Goal: Transaction & Acquisition: Obtain resource

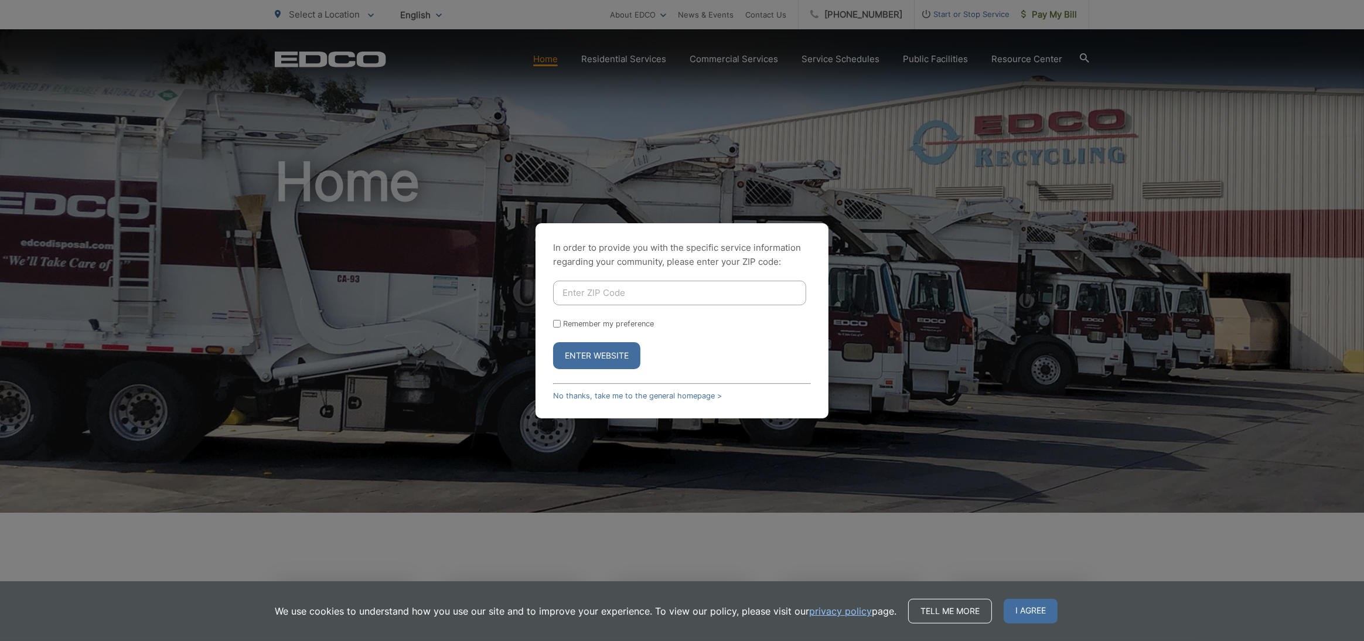
click at [575, 296] on input "Enter ZIP Code" at bounding box center [679, 293] width 253 height 25
type input "92118"
click at [553, 342] on button "Enter Website" at bounding box center [596, 355] width 87 height 27
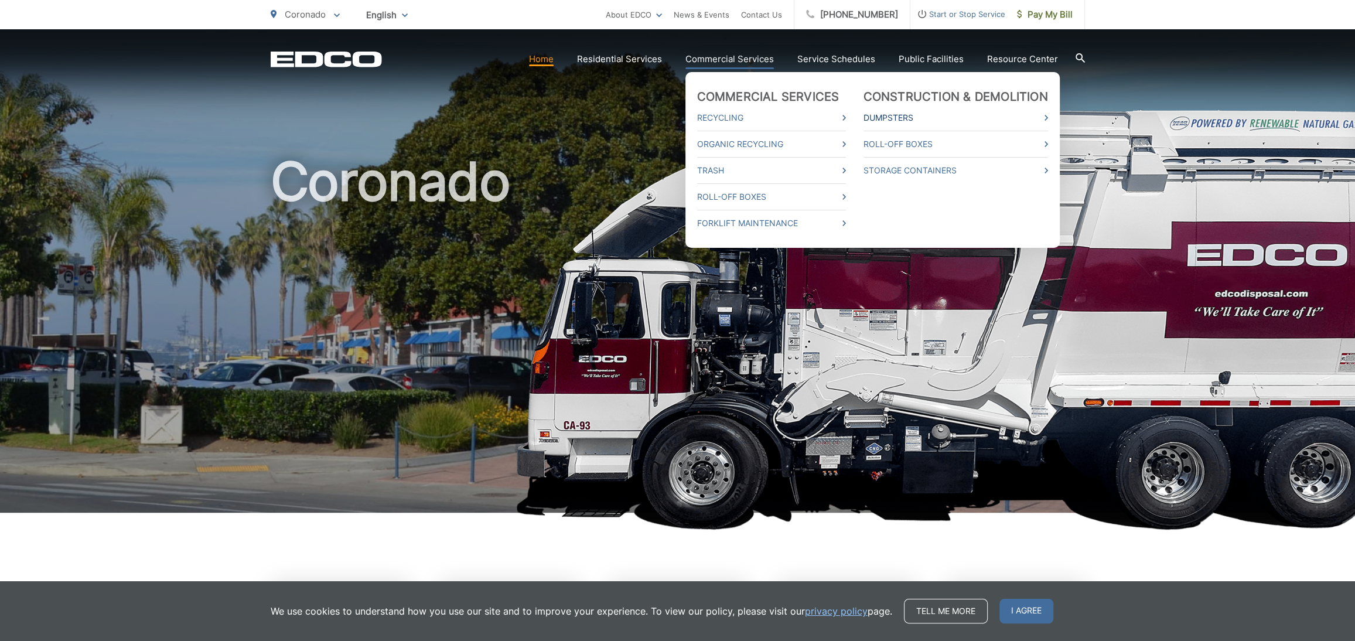
click at [900, 120] on link "Dumpsters" at bounding box center [955, 118] width 185 height 14
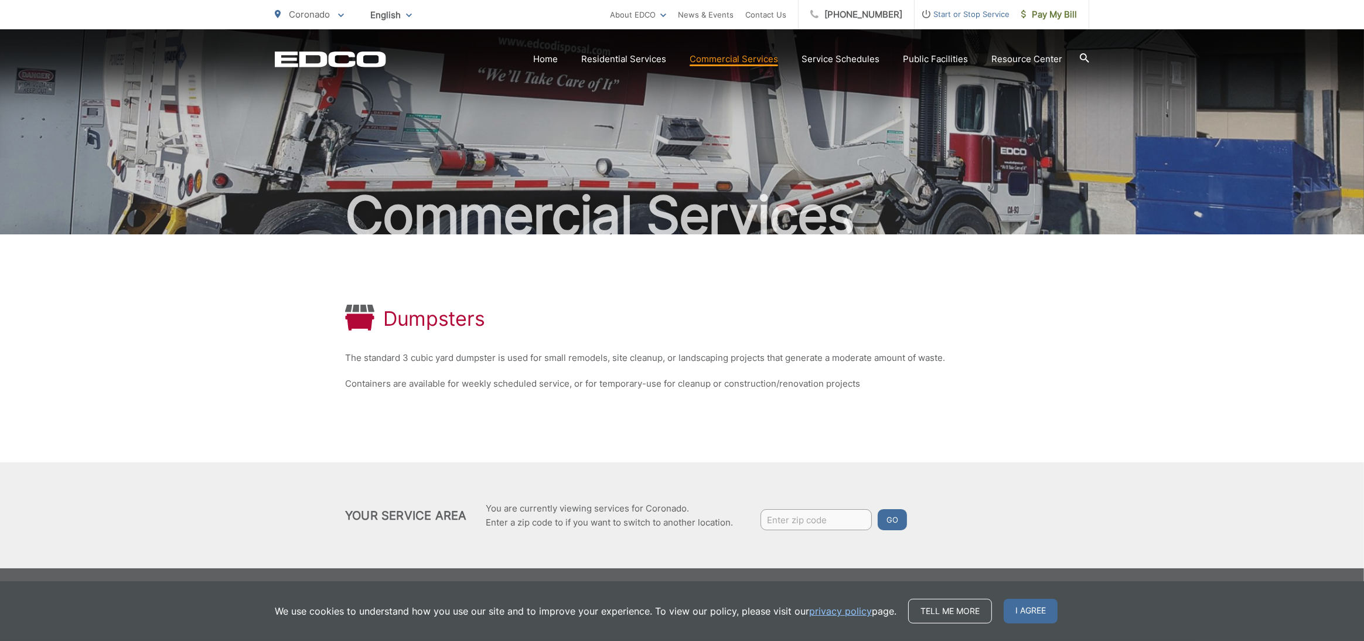
click at [821, 514] on input "Enter zip code" at bounding box center [815, 519] width 111 height 21
click at [899, 522] on button "Go" at bounding box center [891, 519] width 29 height 21
click at [843, 515] on input "Enter zip code" at bounding box center [815, 519] width 111 height 21
click at [837, 56] on link "Service Schedules" at bounding box center [840, 59] width 78 height 14
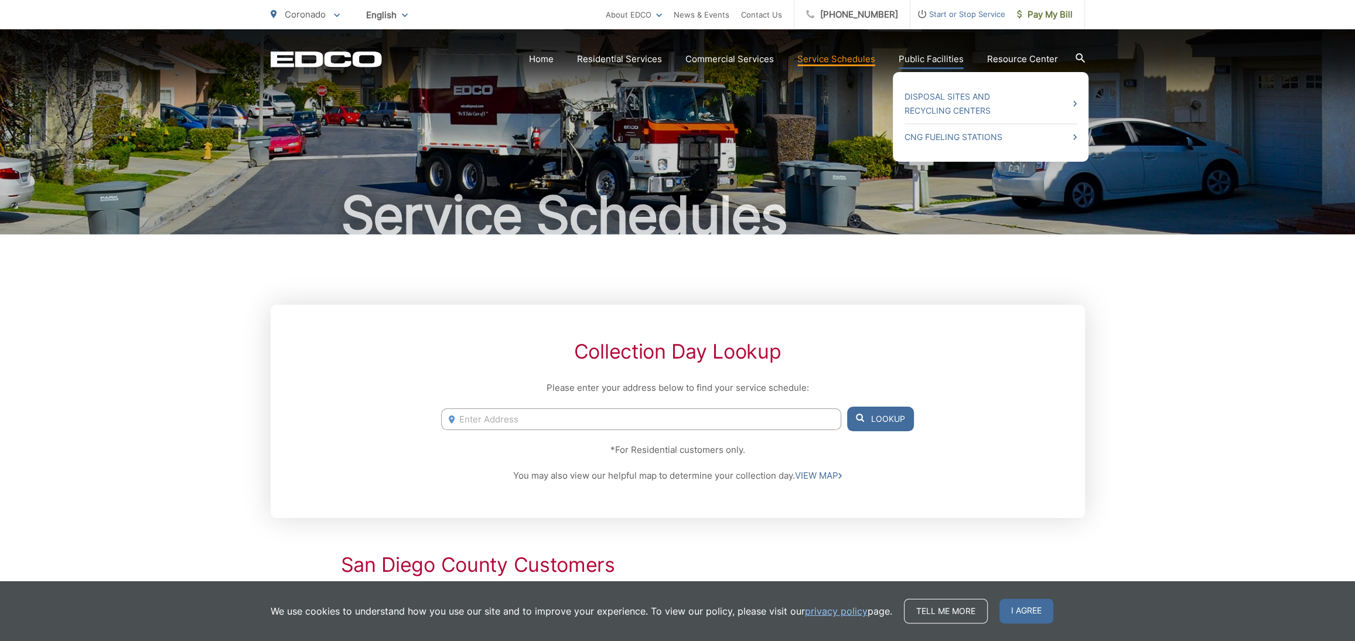
click at [925, 53] on link "Public Facilities" at bounding box center [931, 59] width 65 height 14
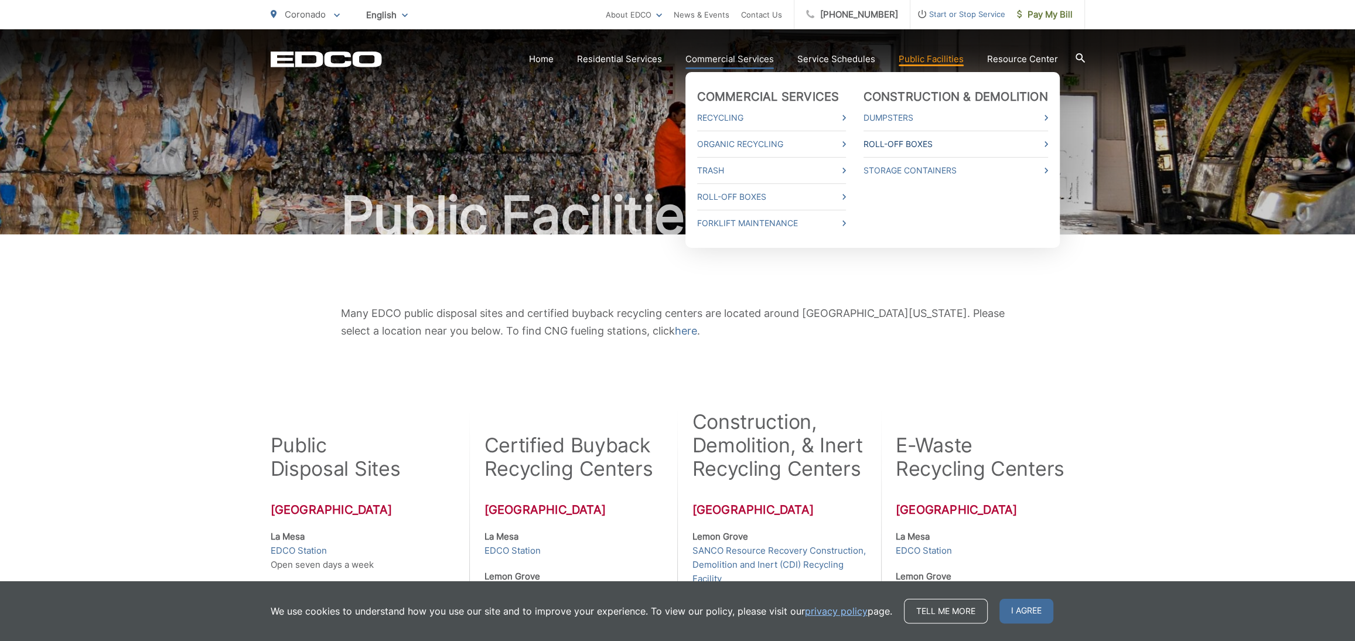
click at [891, 146] on link "Roll-Off Boxes" at bounding box center [955, 144] width 185 height 14
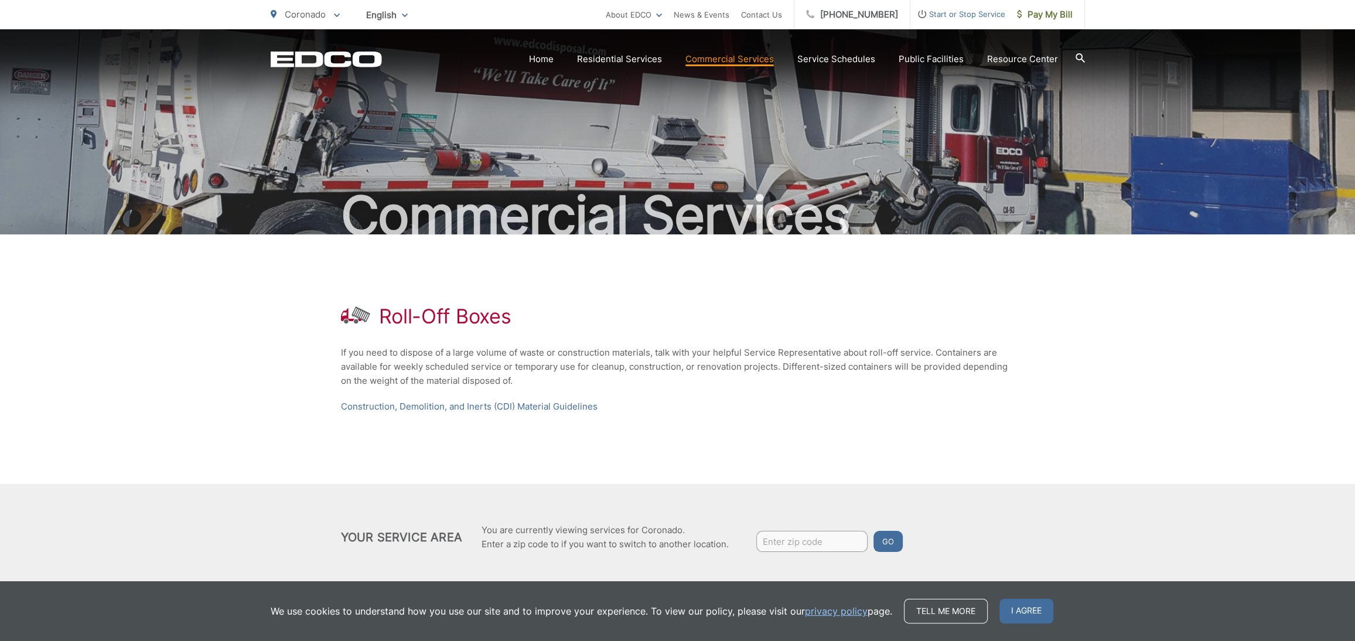
click at [799, 543] on input "Enter zip code" at bounding box center [811, 541] width 111 height 21
type input "92118"
click at [873, 531] on button "Go" at bounding box center [887, 541] width 29 height 21
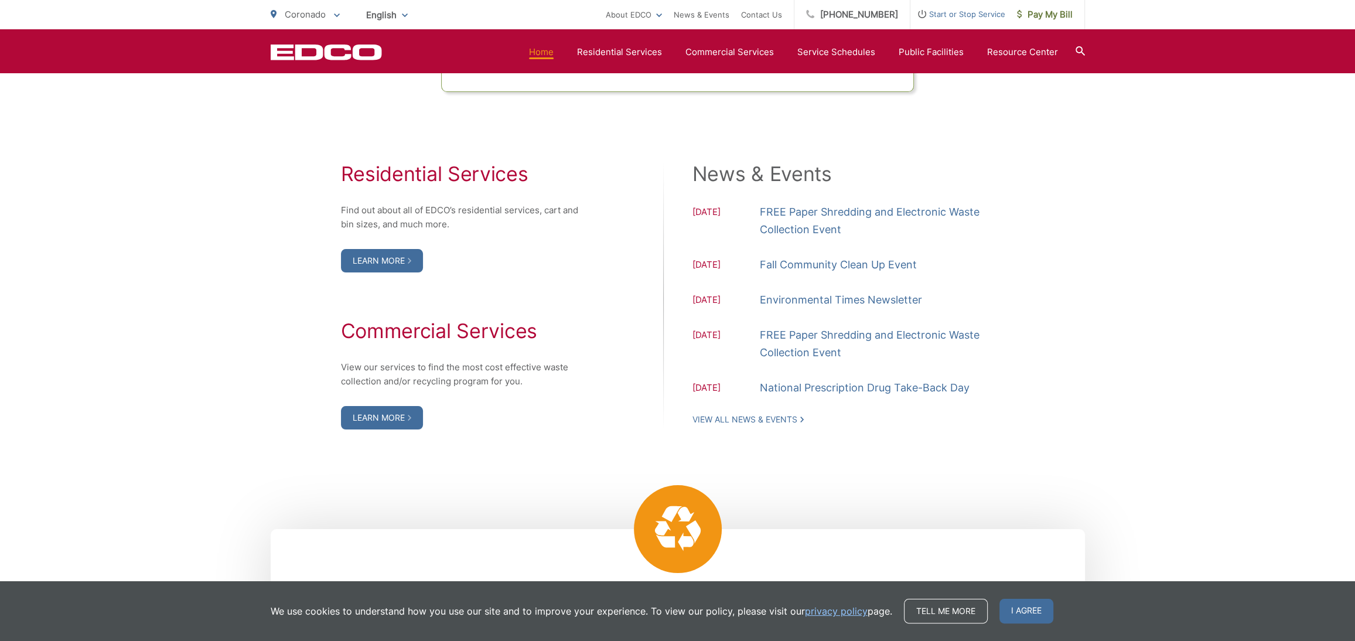
scroll to position [1171, 0]
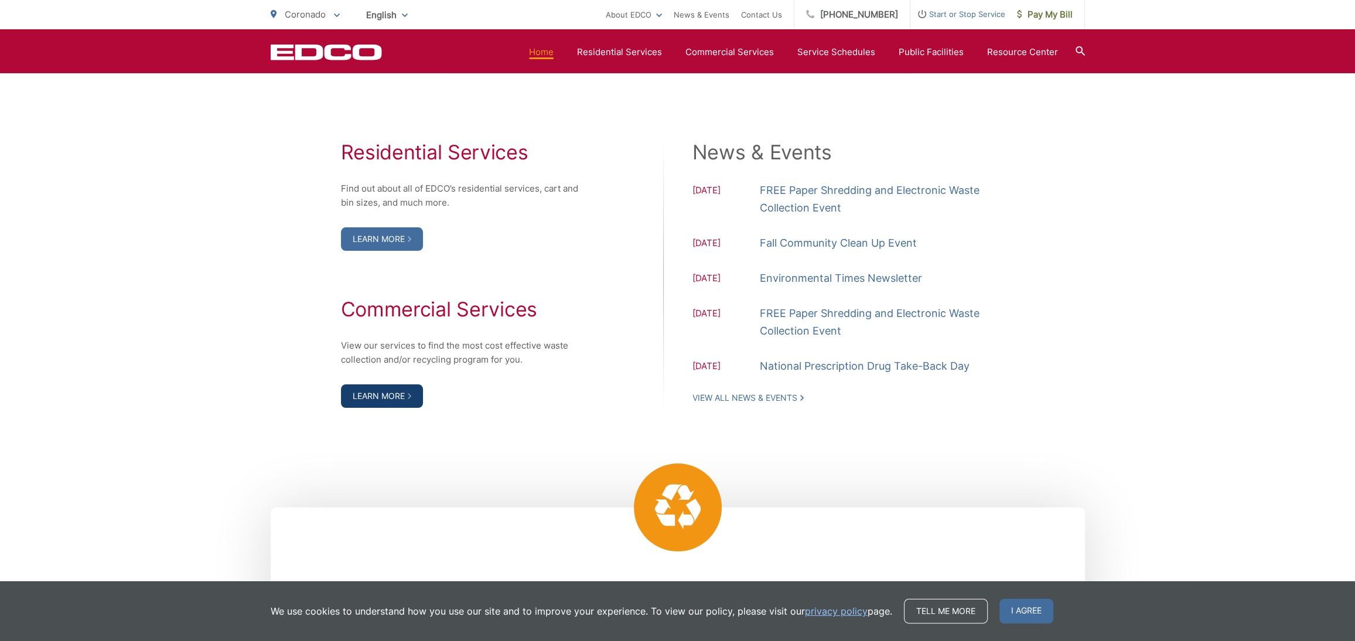
click at [392, 398] on link "Learn More" at bounding box center [382, 395] width 82 height 23
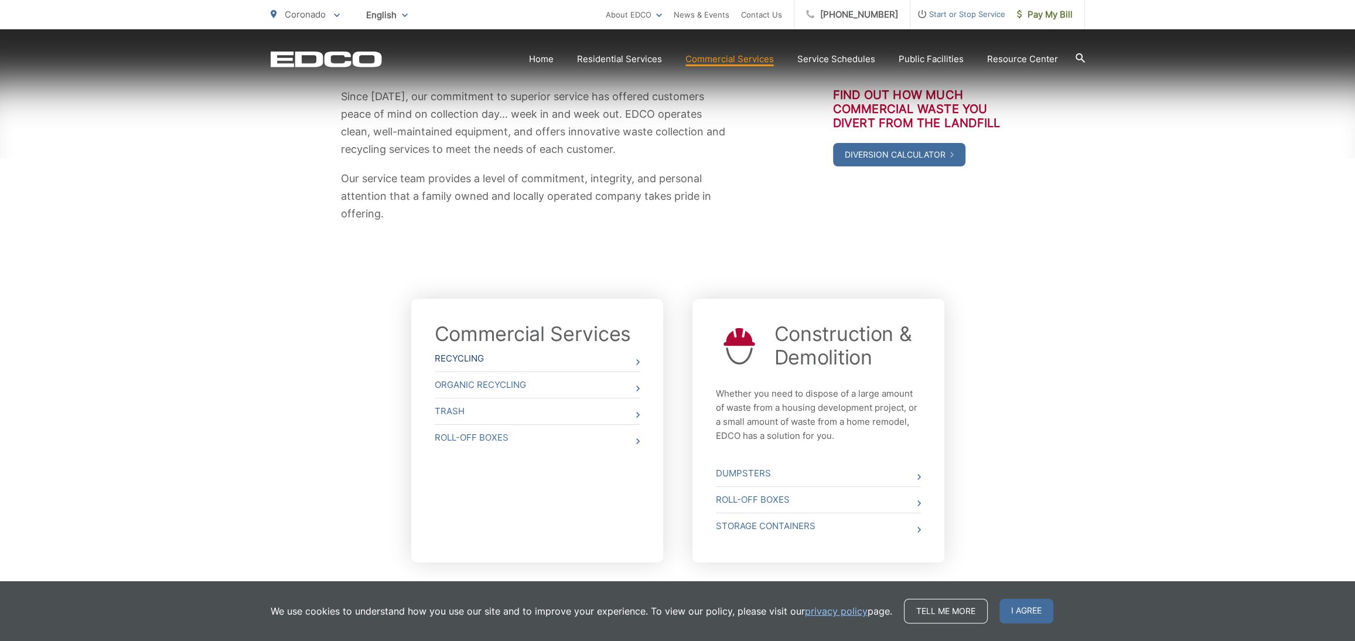
scroll to position [223, 0]
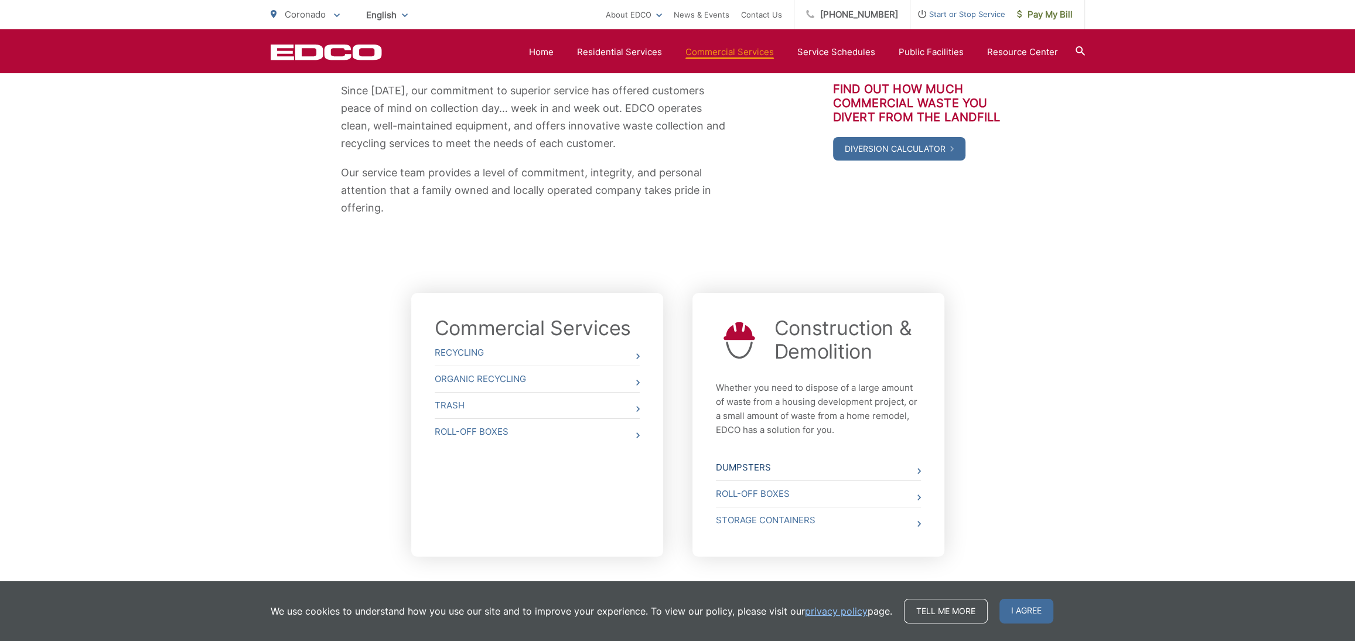
click at [770, 472] on link "Dumpsters" at bounding box center [818, 468] width 205 height 26
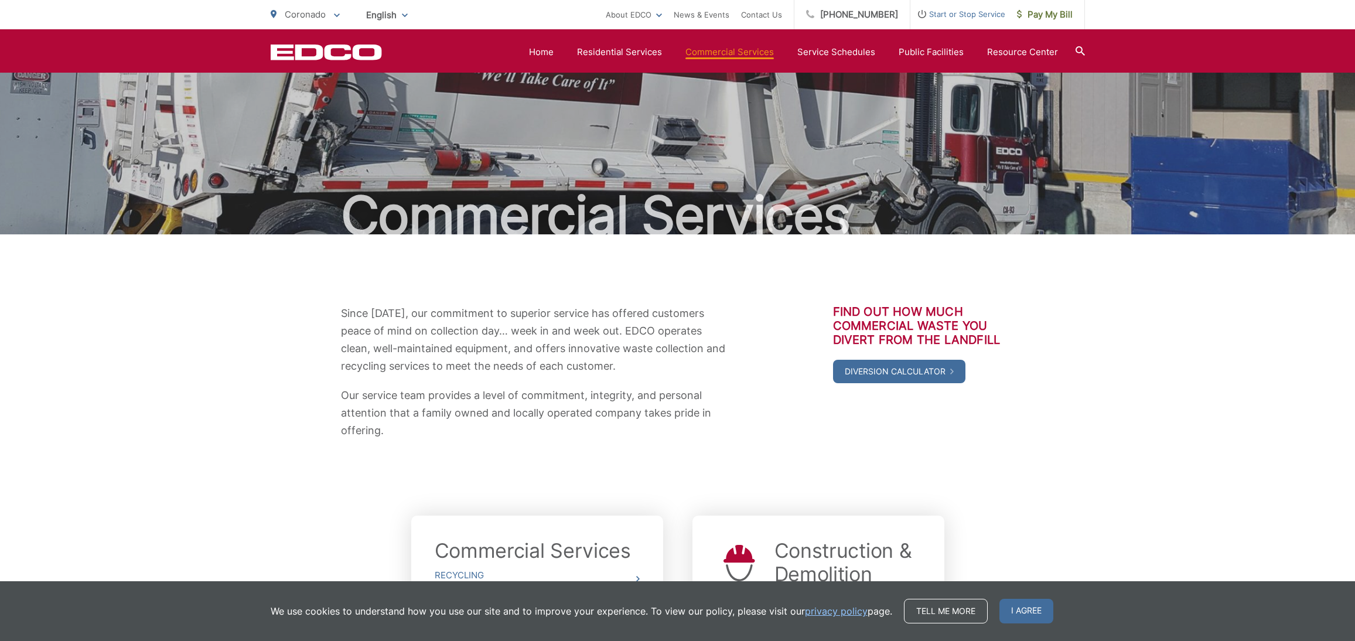
scroll to position [223, 0]
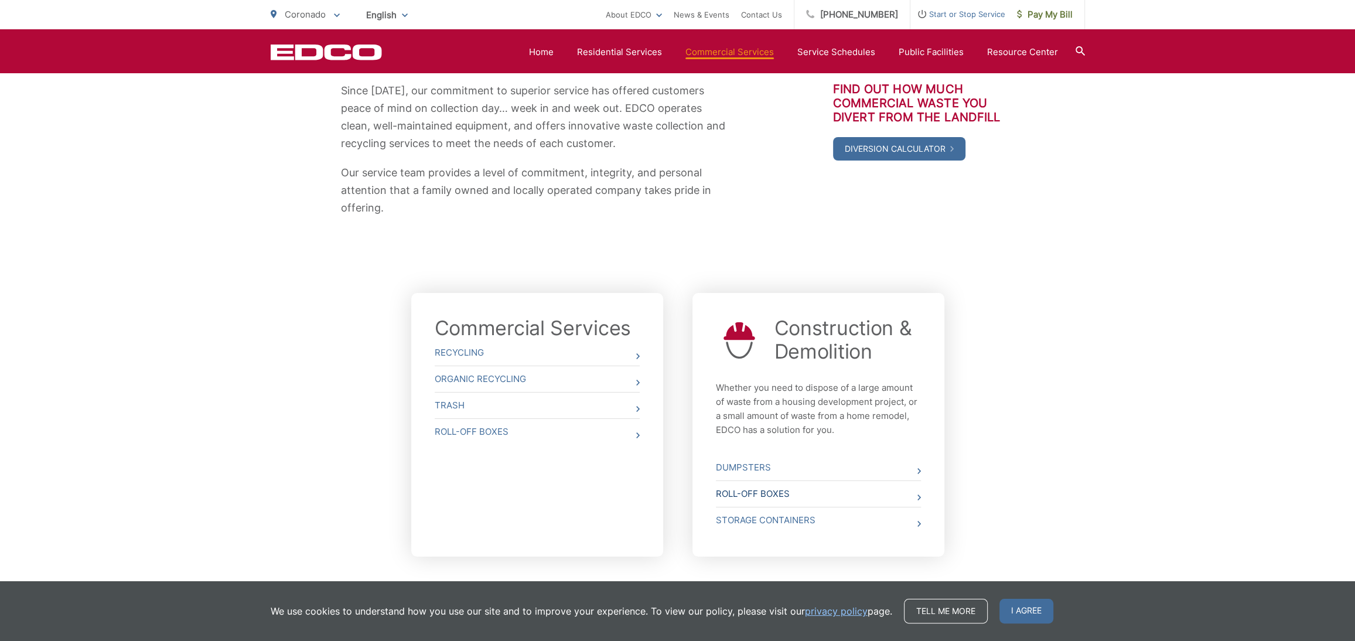
click at [769, 496] on link "Roll-Off Boxes" at bounding box center [818, 494] width 205 height 26
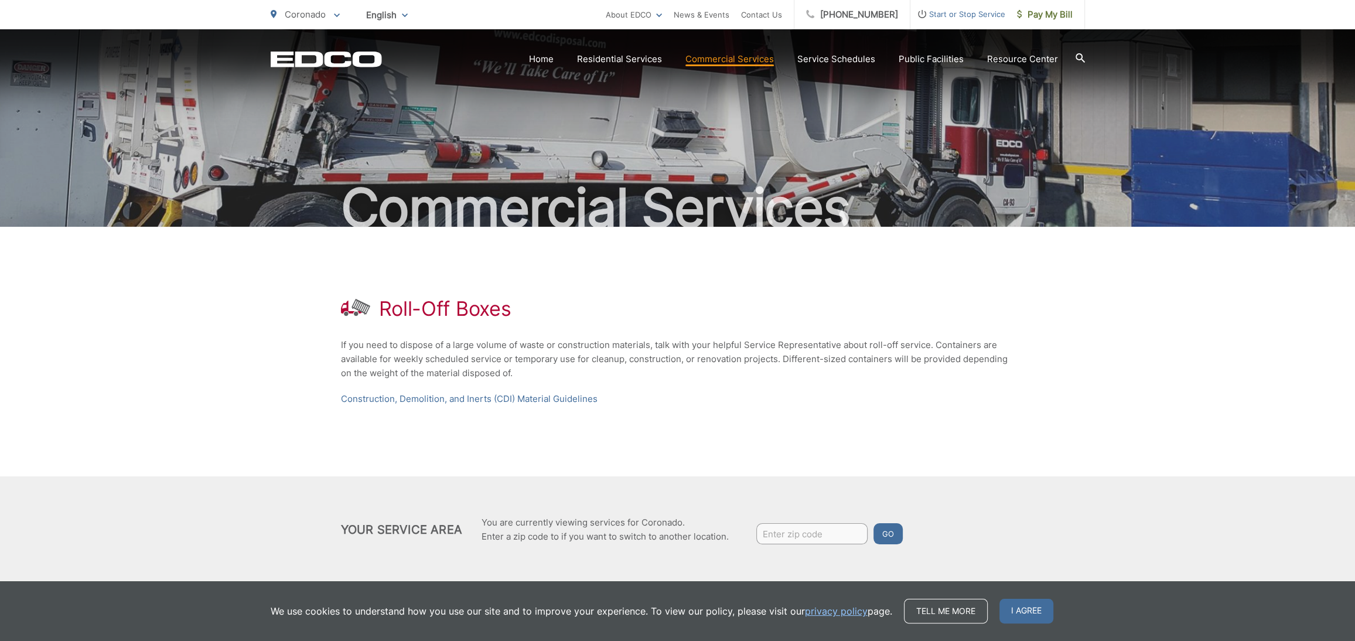
scroll to position [22, 0]
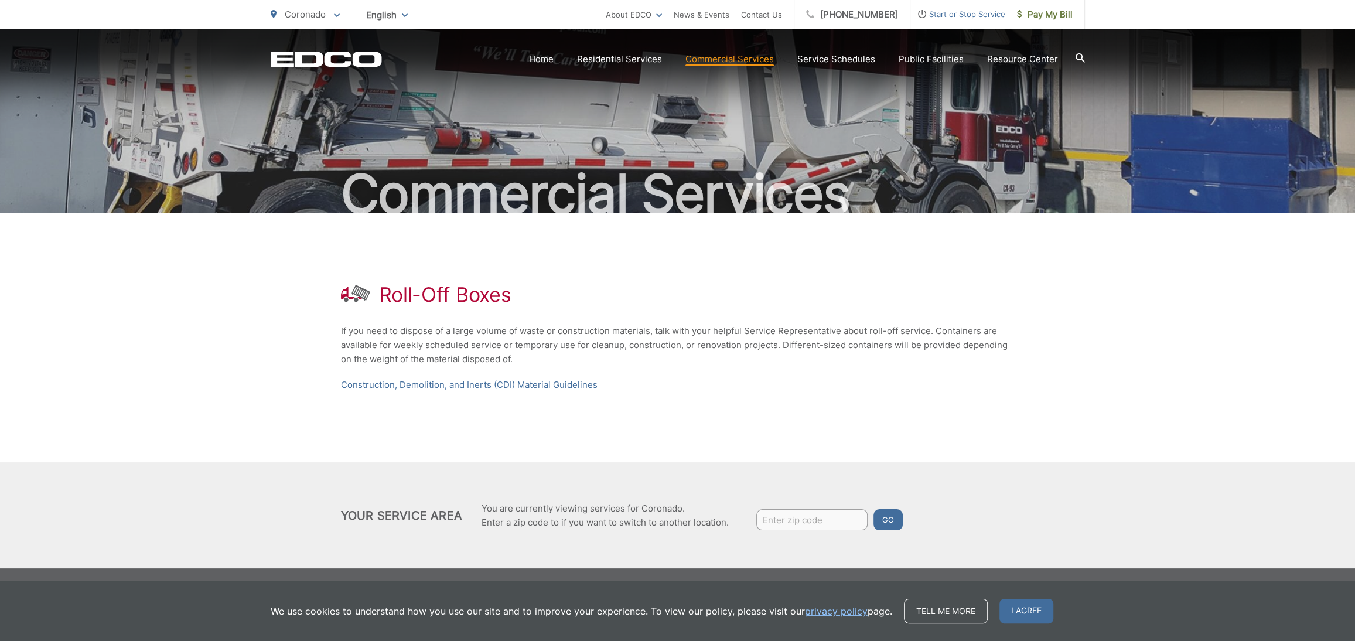
click at [779, 519] on input "Enter zip code" at bounding box center [811, 519] width 111 height 21
type input "92118"
click at [890, 525] on button "Go" at bounding box center [887, 519] width 29 height 21
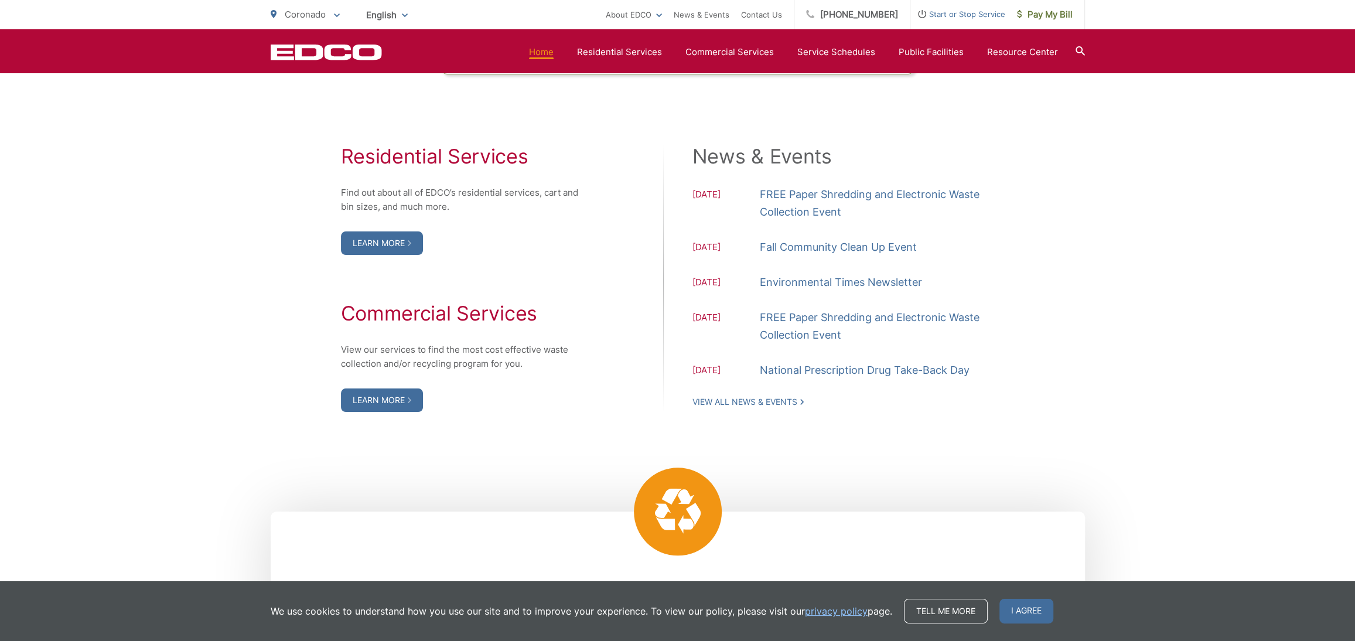
scroll to position [1166, 0]
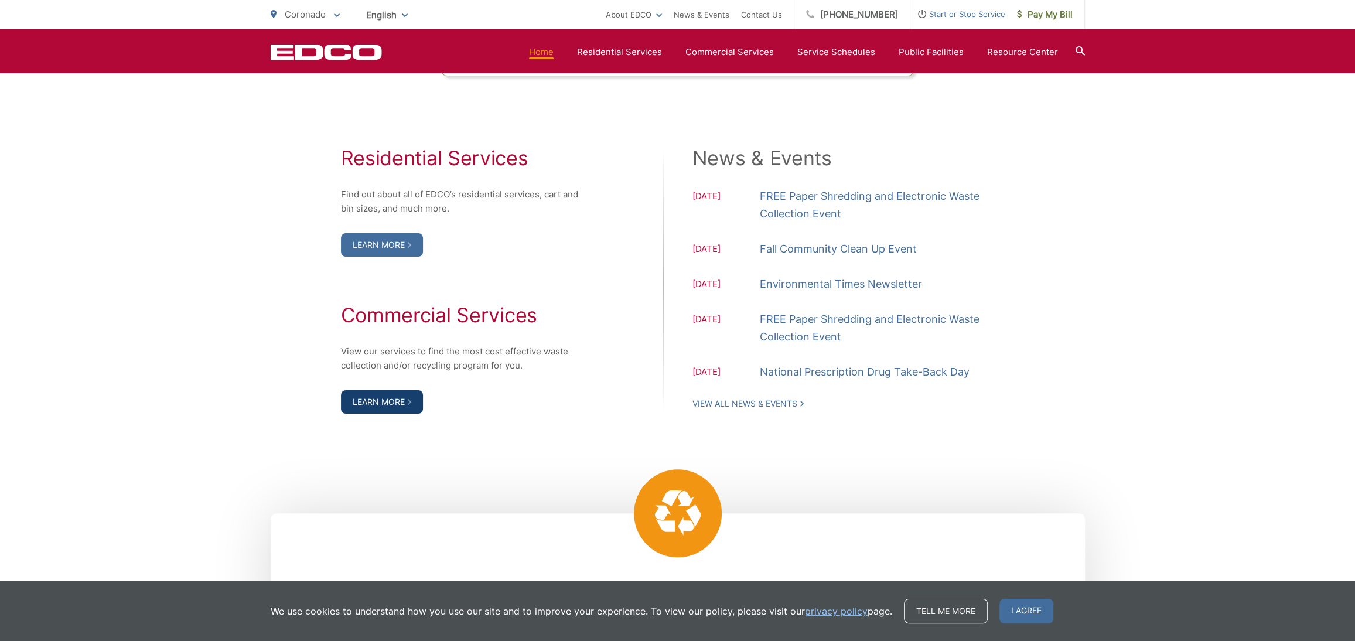
click at [394, 401] on link "Learn More" at bounding box center [382, 401] width 82 height 23
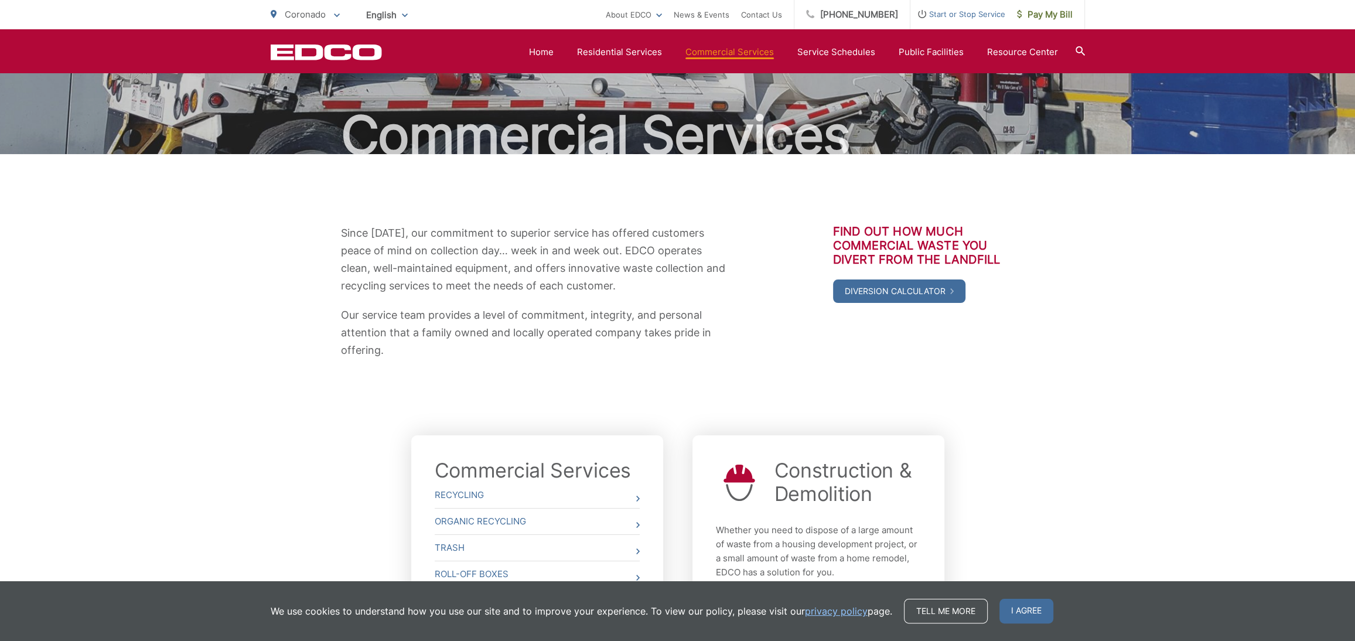
scroll to position [47, 0]
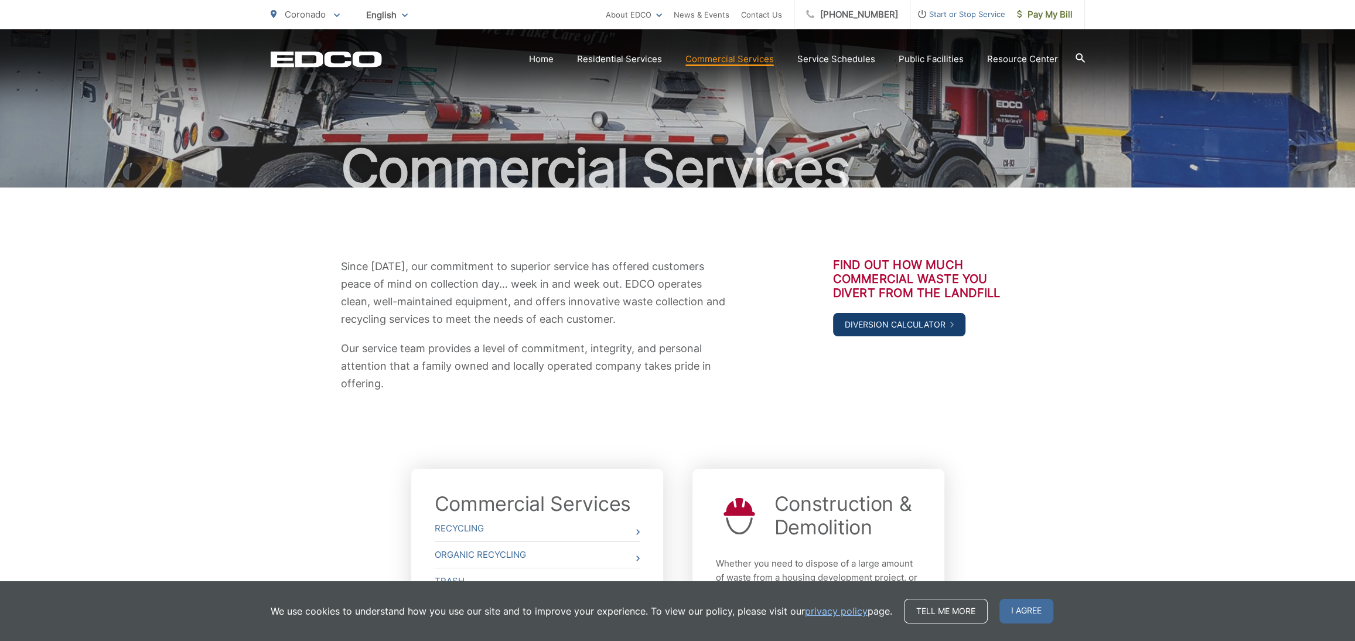
click at [889, 323] on link "Diversion Calculator" at bounding box center [899, 324] width 132 height 23
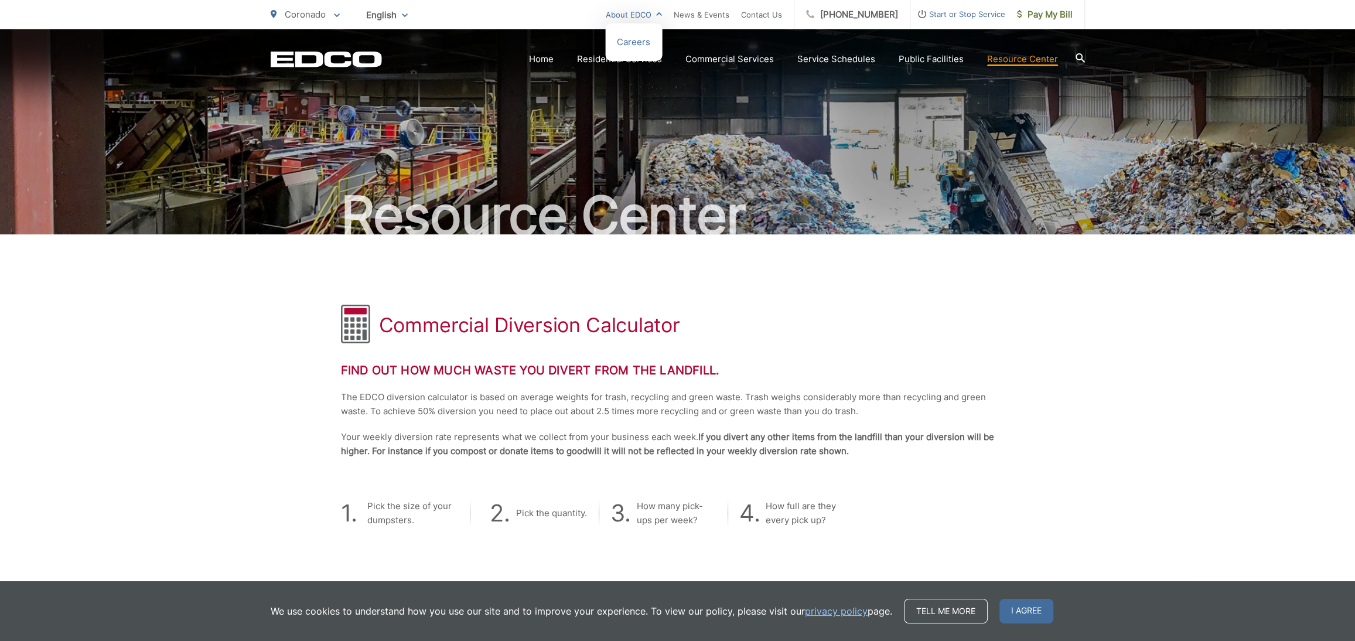
click at [646, 16] on link "About EDCO" at bounding box center [634, 15] width 56 height 14
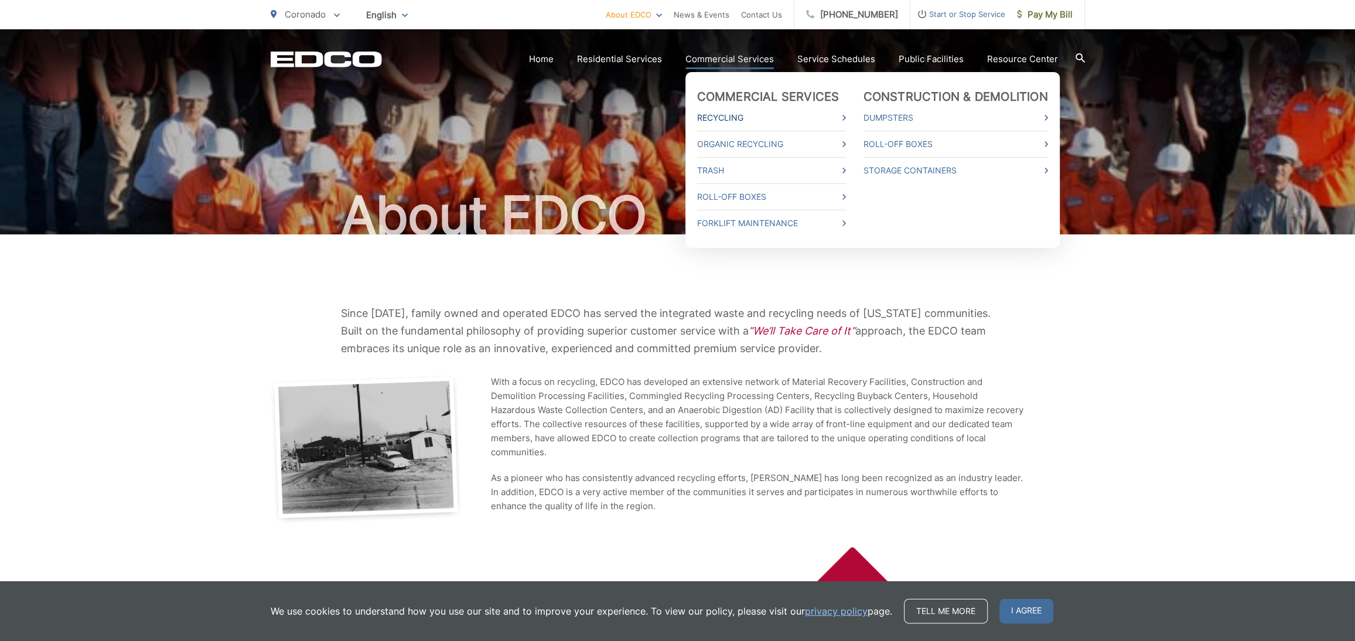
click at [733, 117] on link "Recycling" at bounding box center [771, 118] width 149 height 14
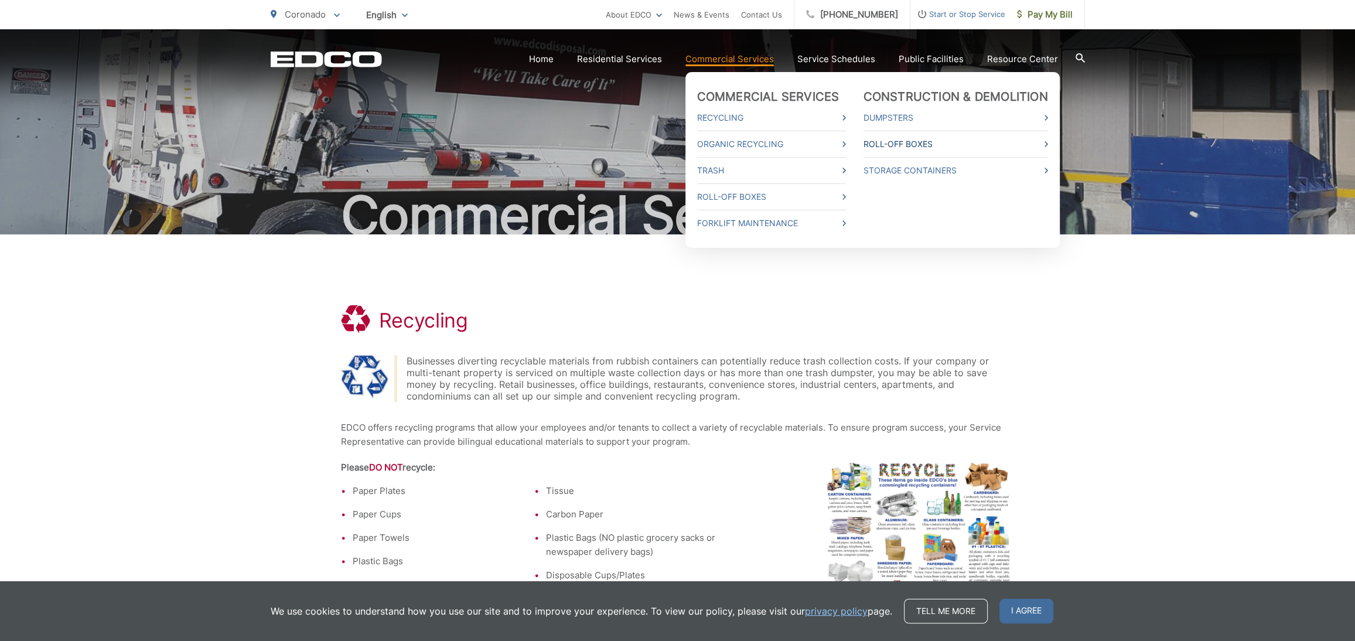
click at [1048, 145] on icon at bounding box center [1046, 144] width 4 height 6
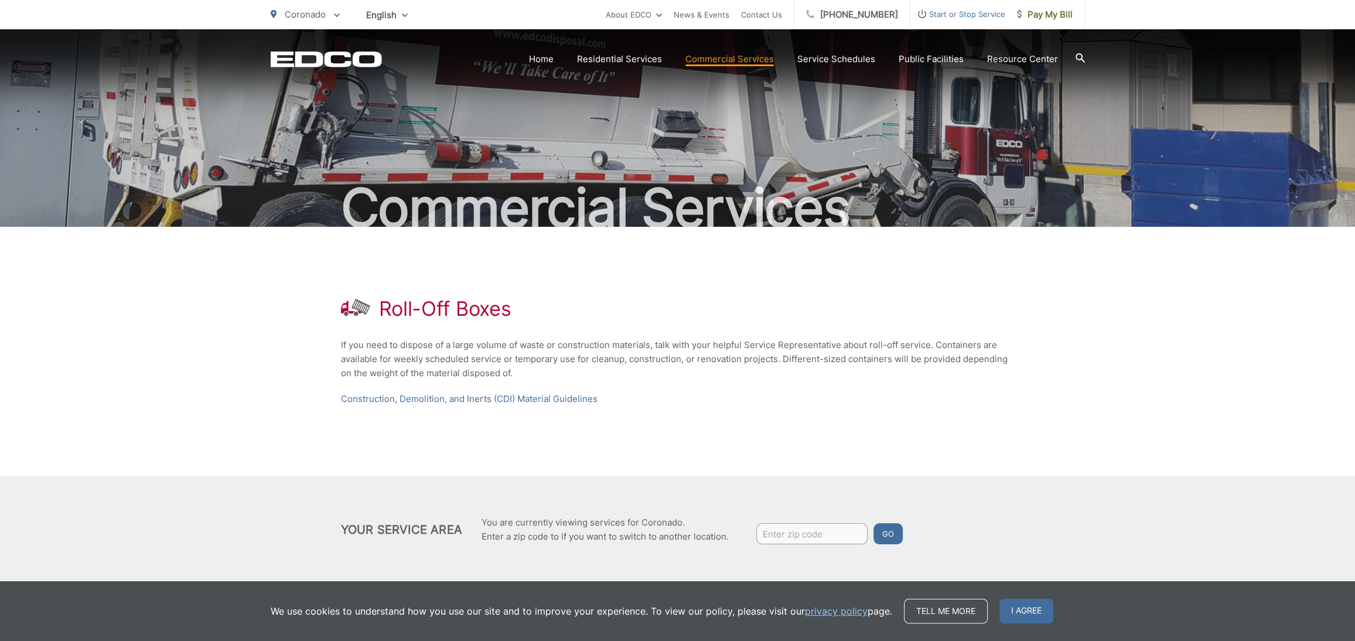
scroll to position [22, 0]
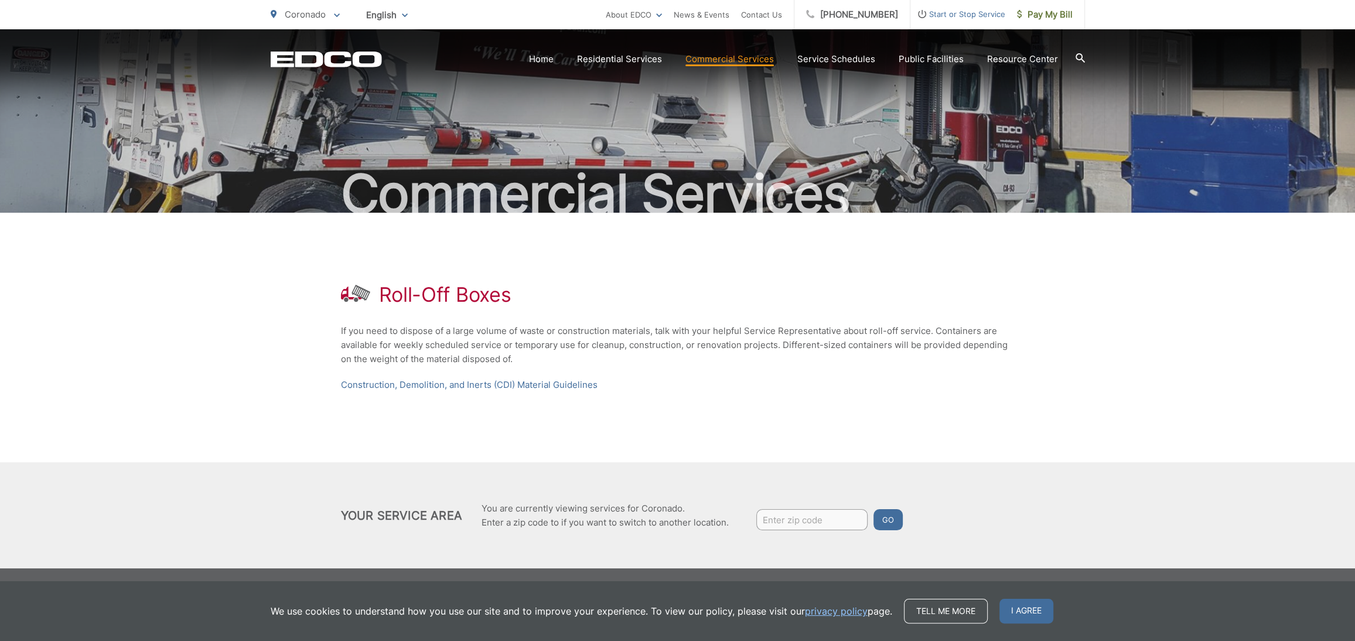
click at [800, 520] on input "Enter zip code" at bounding box center [811, 519] width 111 height 21
type input "92113"
click at [873, 509] on button "Go" at bounding box center [887, 519] width 29 height 21
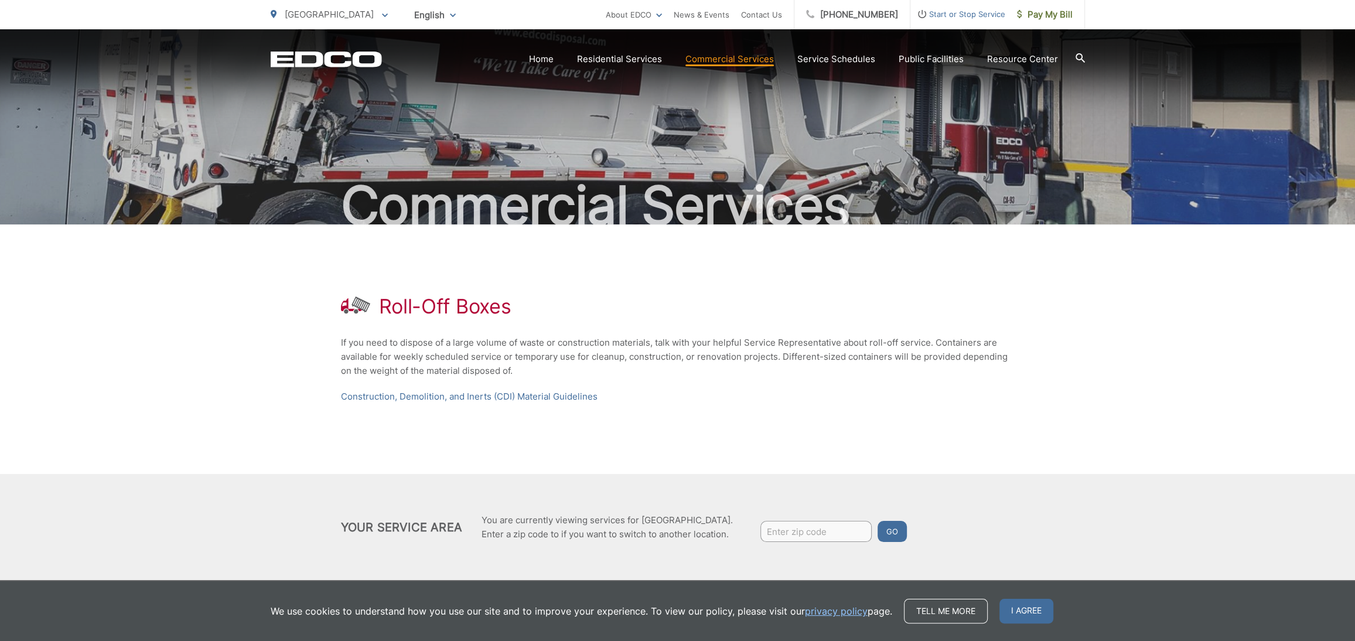
scroll to position [22, 0]
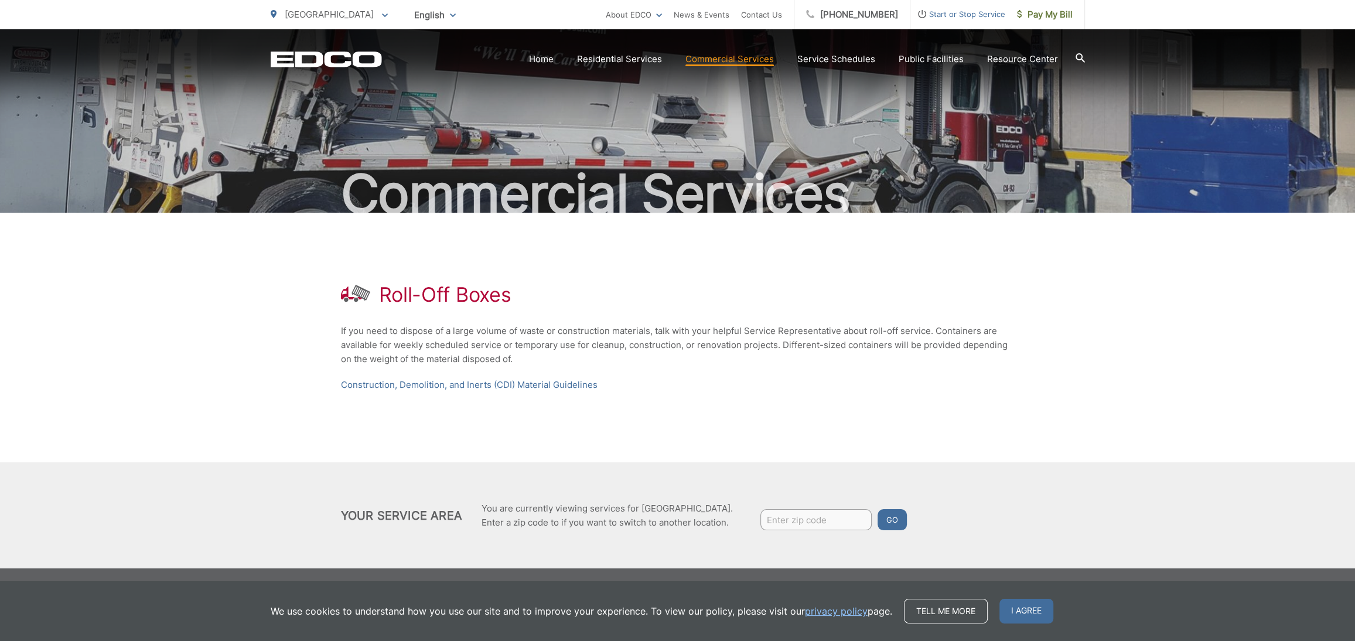
click at [890, 521] on button "Go" at bounding box center [891, 519] width 29 height 21
click at [367, 385] on link "Construction, Demolition, and Inerts (CDI) Material Guidelines" at bounding box center [469, 385] width 257 height 14
